Goal: Navigation & Orientation: Go to known website

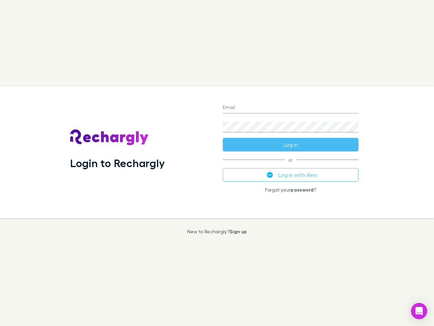
click at [217, 163] on div "Login to Rechargly" at bounding box center [141, 152] width 153 height 132
click at [291, 108] on input "Email" at bounding box center [291, 107] width 136 height 11
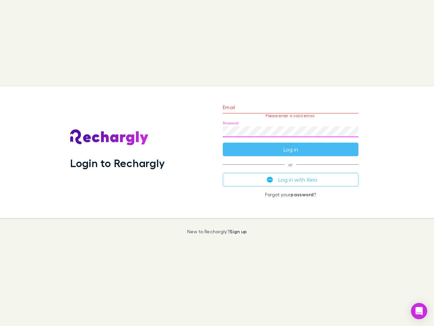
click at [291, 145] on form "Email Please enter a valid email. Password Log in" at bounding box center [291, 126] width 136 height 59
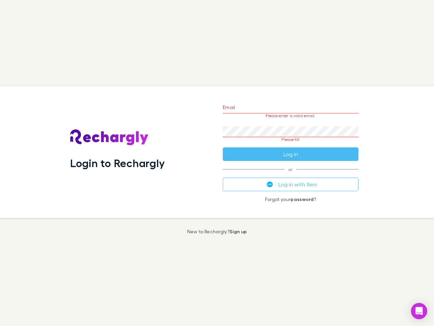
click at [291, 175] on div "Email Please enter a valid email. Password Please fill Log in or Log in with Xe…" at bounding box center [291, 152] width 147 height 132
click at [419, 311] on icon "Open Intercom Messenger" at bounding box center [419, 311] width 7 height 8
